Goal: Transaction & Acquisition: Purchase product/service

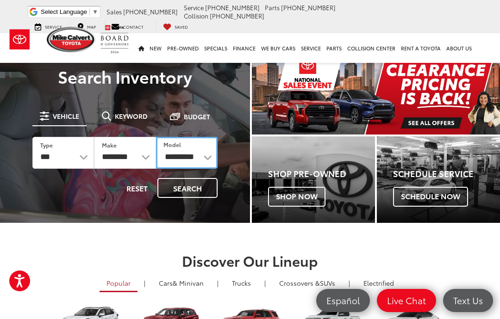
click at [197, 160] on select "**********" at bounding box center [187, 153] width 62 height 32
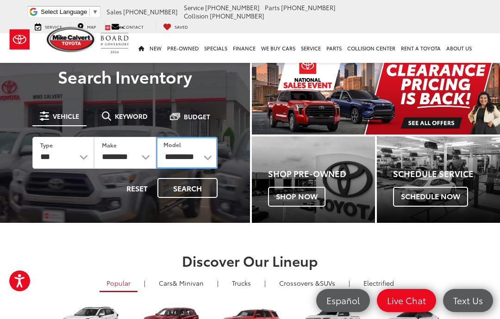
select select "**********"
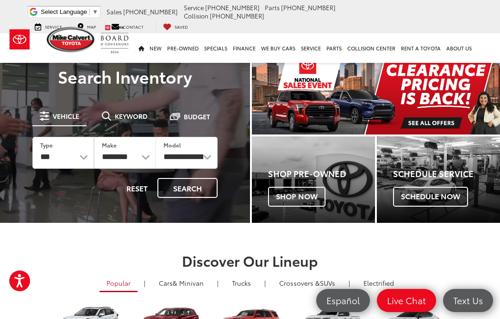
click at [193, 186] on button "Search" at bounding box center [187, 188] width 60 height 20
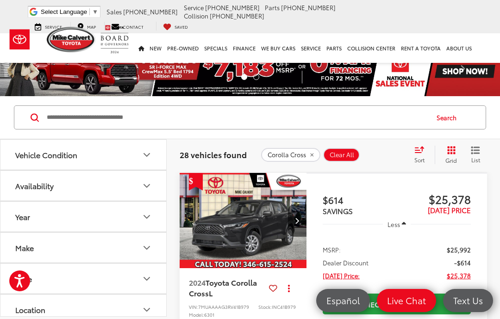
click at [419, 156] on span "Sort" at bounding box center [419, 160] width 10 height 8
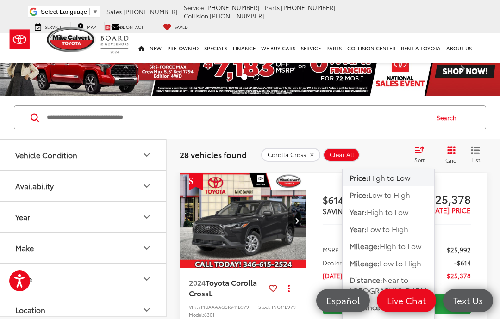
click at [401, 197] on span "Low to High" at bounding box center [389, 194] width 42 height 11
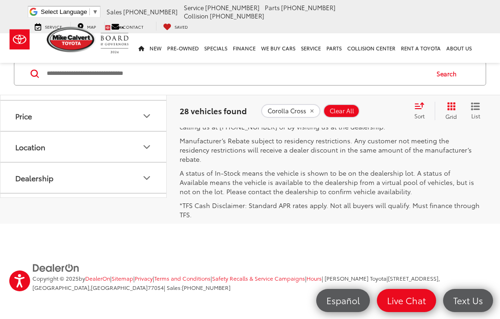
scroll to position [3844, 0]
click at [342, 66] on link "2" at bounding box center [349, 58] width 14 height 17
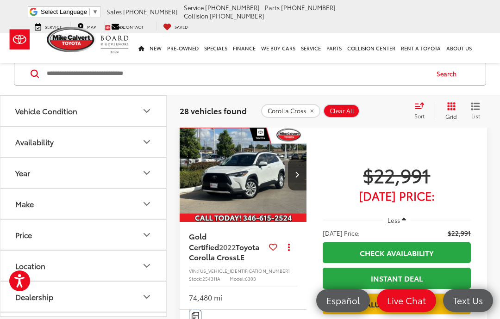
scroll to position [44, 0]
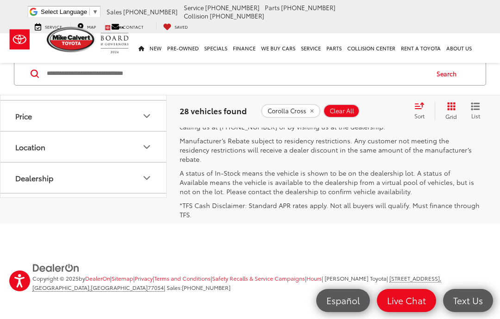
click at [356, 66] on link "3" at bounding box center [363, 58] width 14 height 17
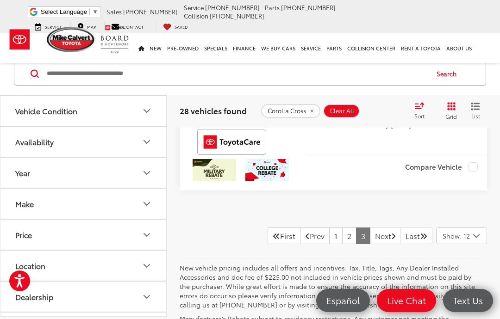
scroll to position [1367, 0]
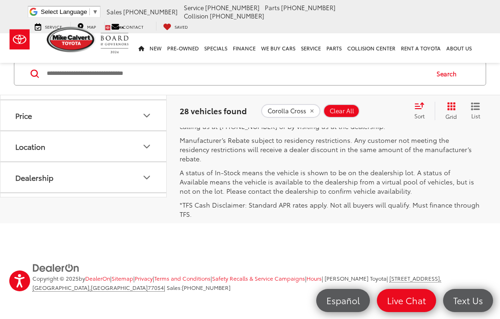
click at [329, 66] on link "1" at bounding box center [335, 57] width 13 height 17
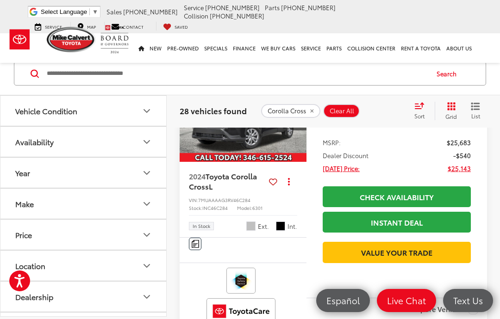
scroll to position [671, 0]
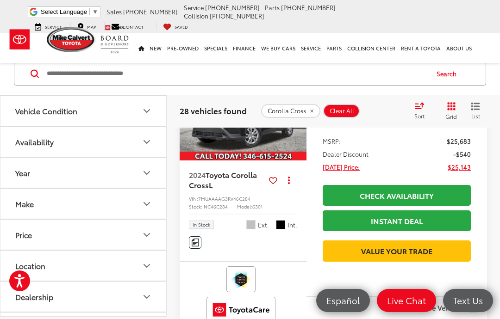
click at [231, 191] on span "2024 Toyota Corolla Cross L" at bounding box center [227, 180] width 76 height 21
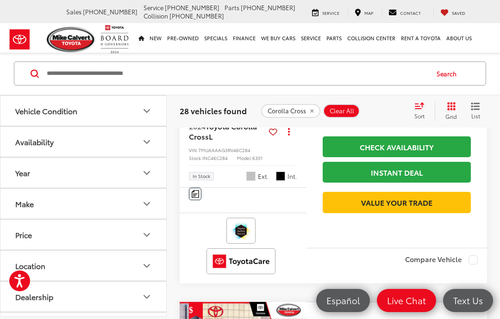
scroll to position [721, 0]
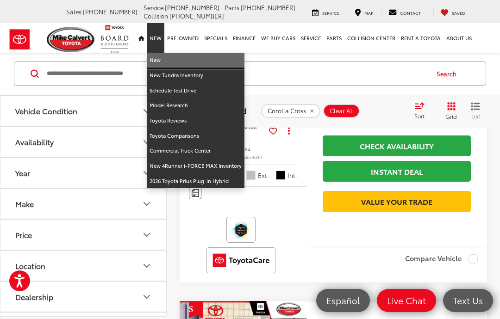
click at [163, 62] on link "New" at bounding box center [196, 60] width 98 height 15
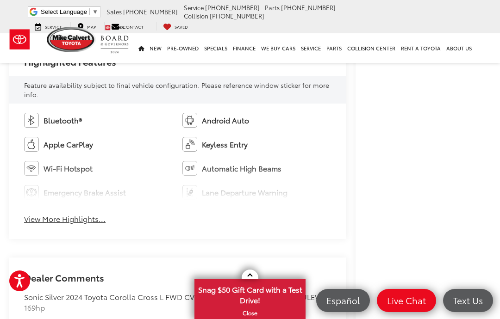
scroll to position [515, 0]
click at [84, 219] on button "View More Highlights..." at bounding box center [64, 218] width 81 height 11
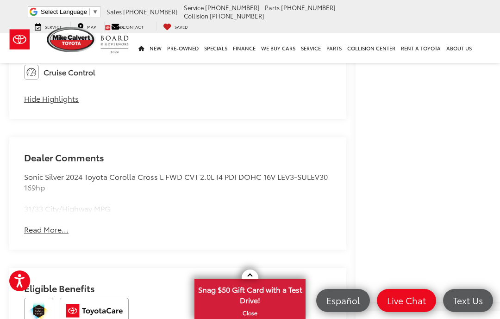
scroll to position [683, 0]
click at [64, 224] on button "Read More..." at bounding box center [46, 229] width 44 height 11
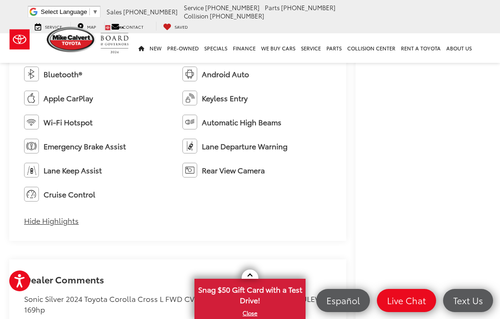
scroll to position [487, 0]
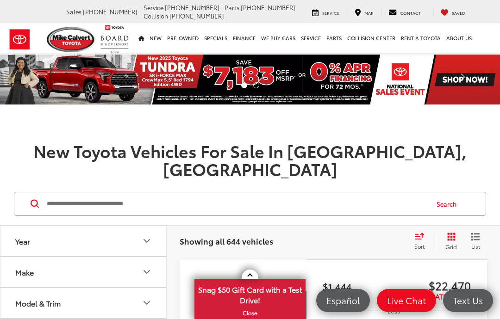
click at [133, 288] on button "Model & Trim" at bounding box center [83, 303] width 167 height 30
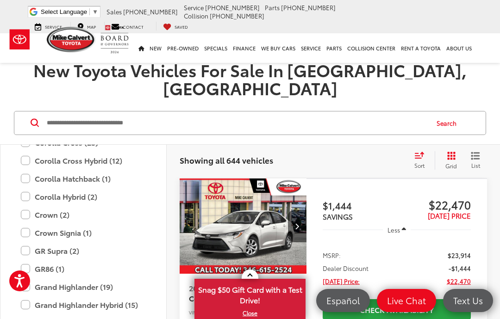
scroll to position [104, 0]
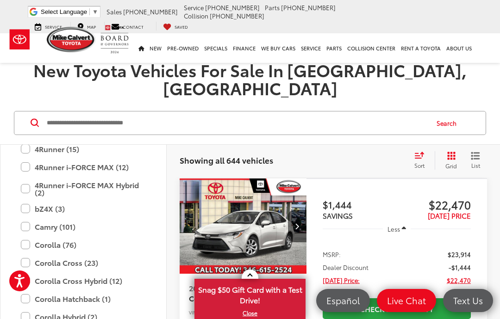
click at [88, 273] on label "Corolla Cross Hybrid (12)" at bounding box center [83, 281] width 125 height 16
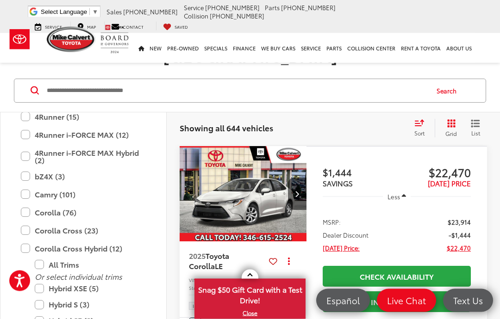
scroll to position [112, 0]
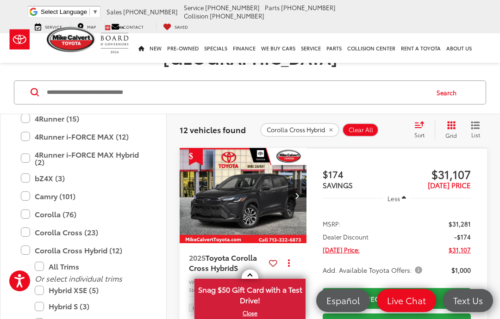
click at [423, 121] on icon "Select sort value" at bounding box center [419, 124] width 10 height 7
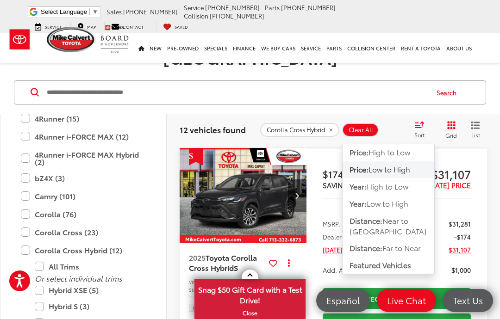
click at [395, 164] on span "Low to High" at bounding box center [389, 169] width 42 height 11
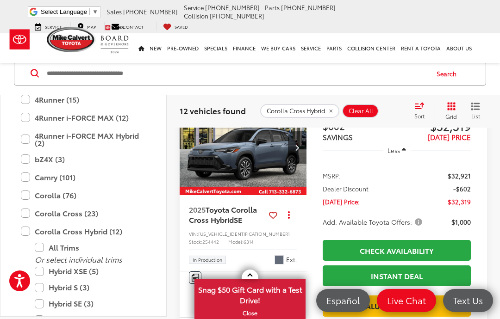
scroll to position [494, 0]
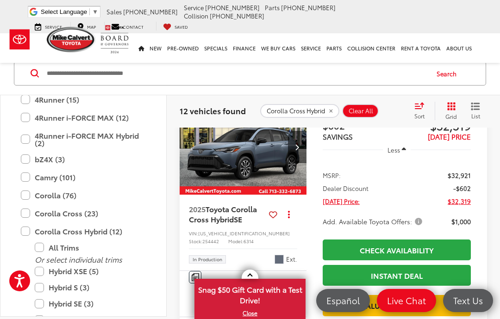
click at [239, 171] on img "2025 Toyota Corolla Cross Hybrid Hybrid SE 0" at bounding box center [243, 147] width 128 height 96
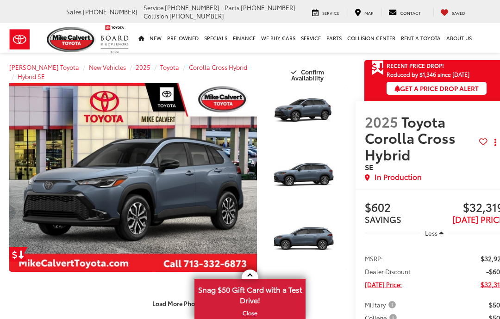
scroll to position [8, 0]
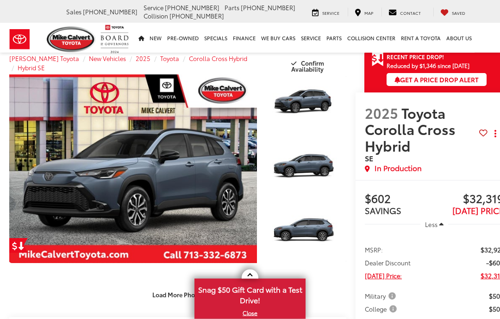
click at [180, 287] on button "Load More Photos" at bounding box center [178, 295] width 64 height 16
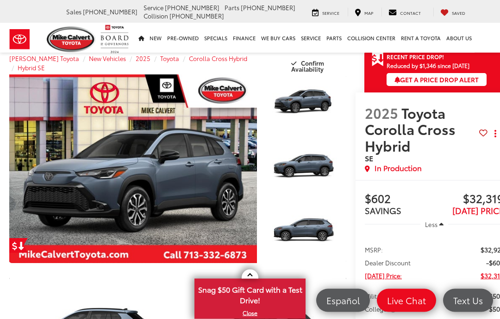
scroll to position [291, 0]
